Goal: Task Accomplishment & Management: Use online tool/utility

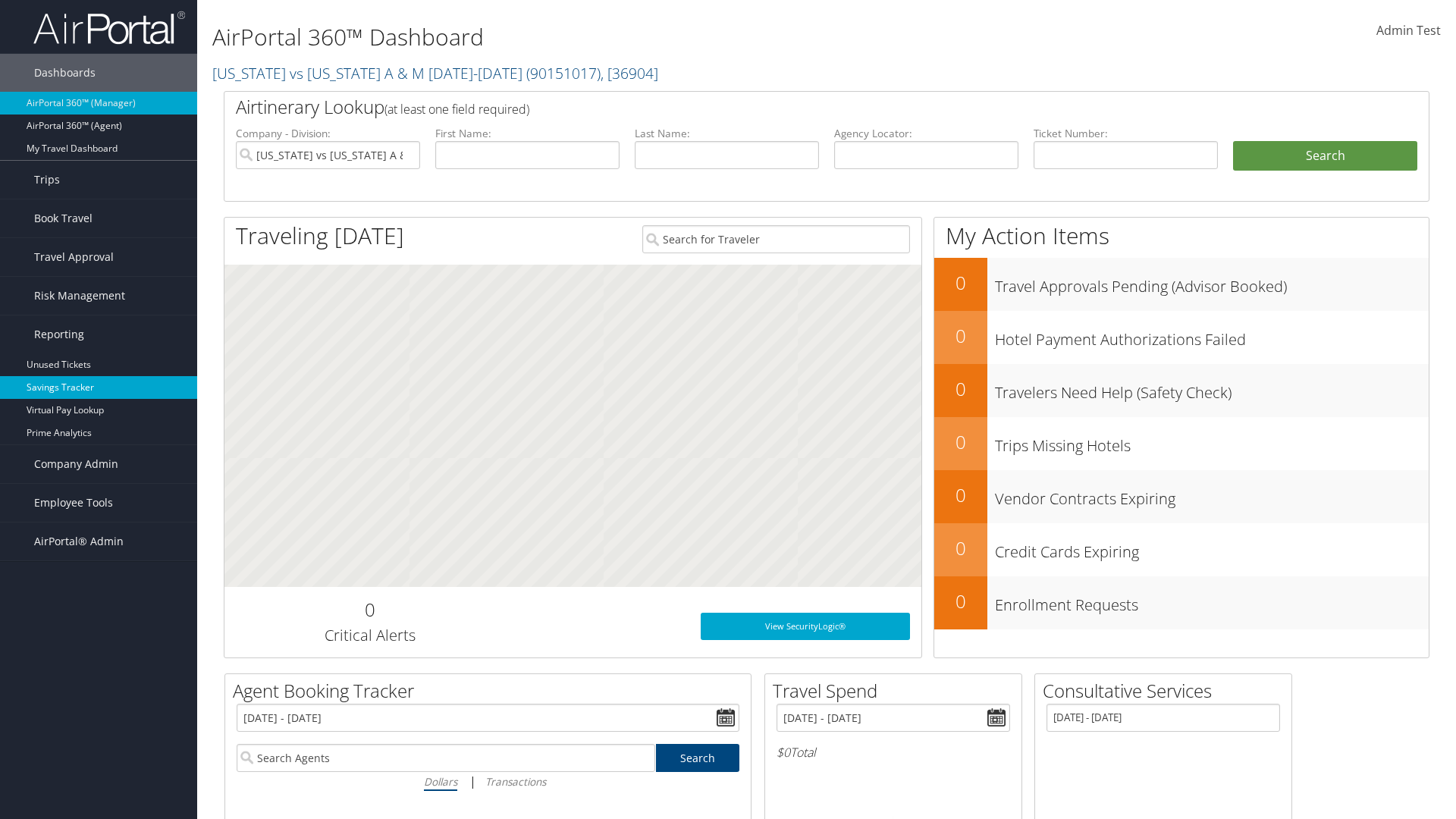
click at [99, 387] on link "Savings Tracker" at bounding box center [99, 387] width 197 height 23
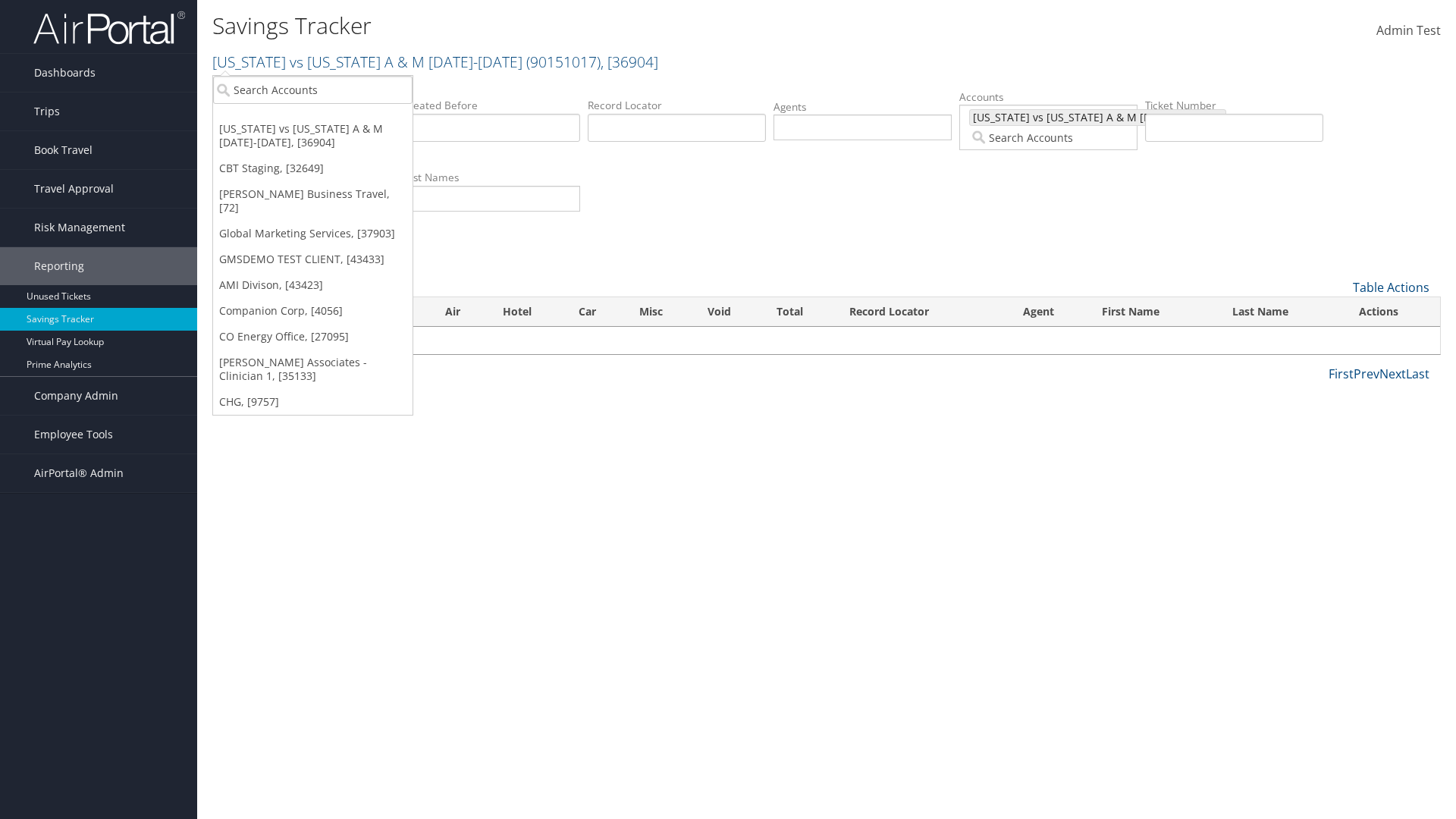
click at [313, 90] on input "search" at bounding box center [313, 90] width 199 height 28
type input "Global Marketing Services"
